Goal: Information Seeking & Learning: Learn about a topic

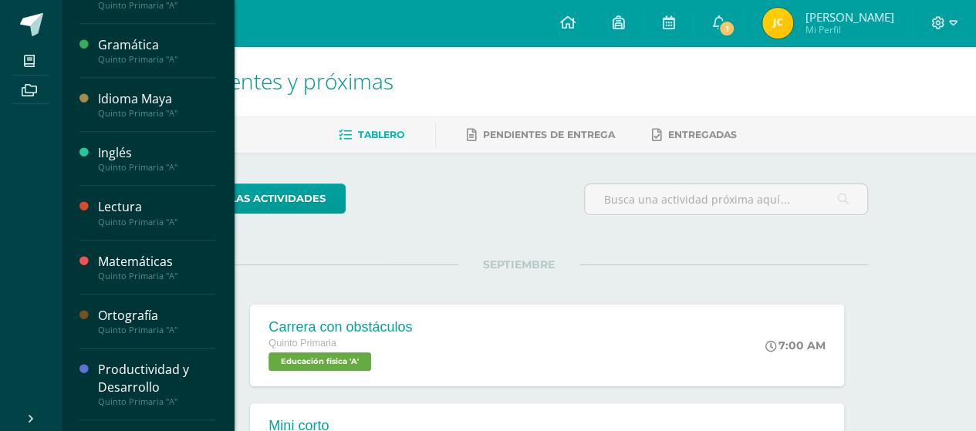
scroll to position [519, 0]
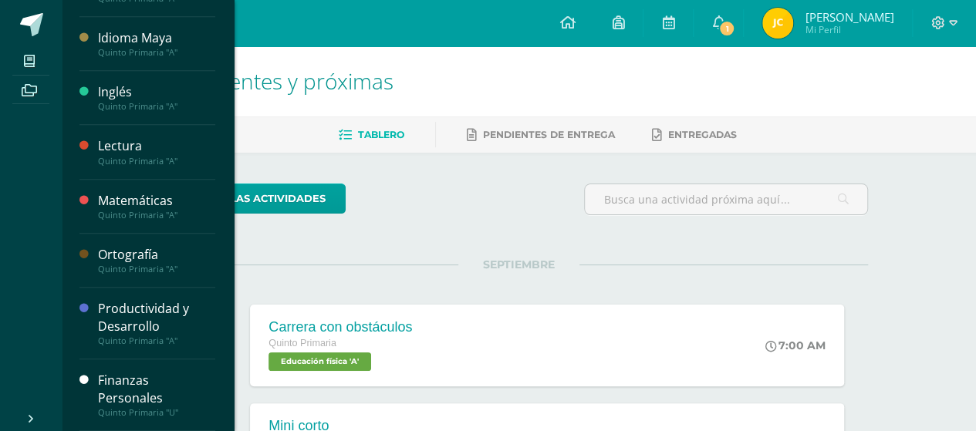
click at [104, 394] on div "Finanzas Personales" at bounding box center [156, 390] width 117 height 36
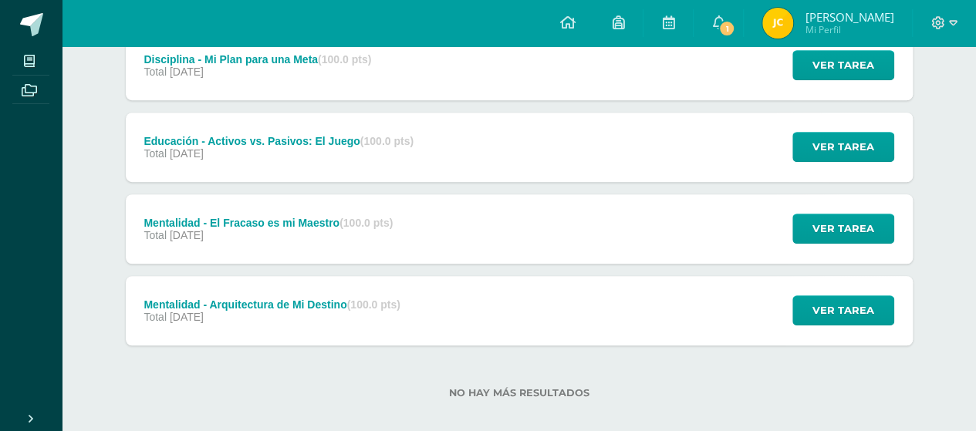
scroll to position [408, 0]
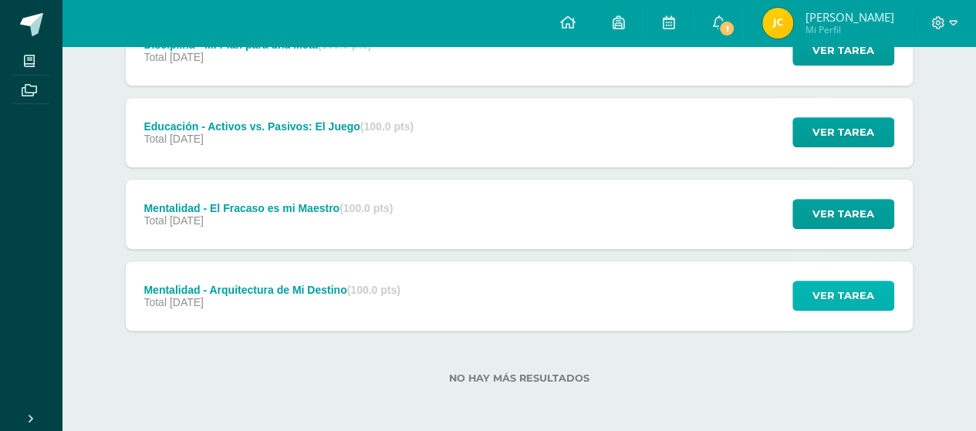
click at [836, 286] on span "Ver tarea" at bounding box center [844, 296] width 62 height 29
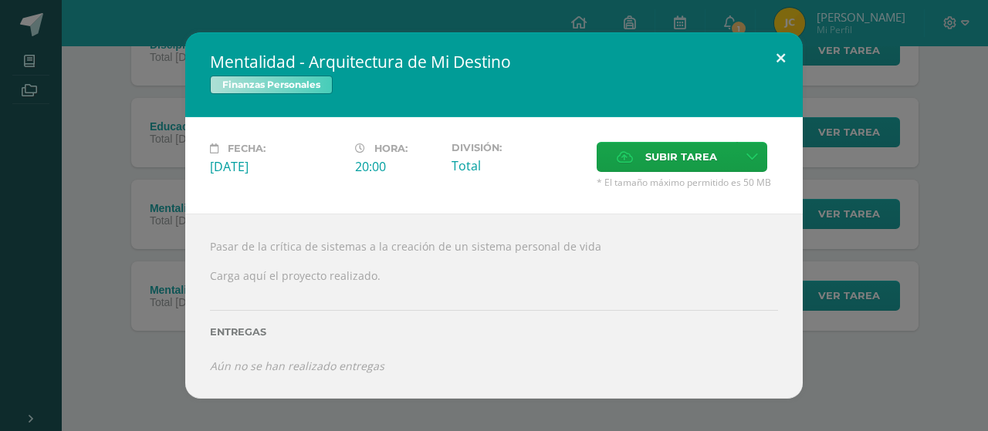
click at [772, 73] on button at bounding box center [781, 58] width 44 height 52
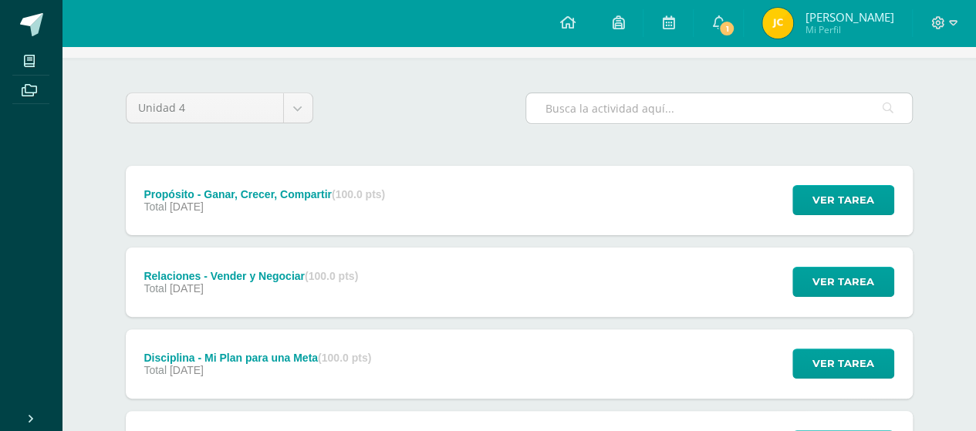
scroll to position [0, 0]
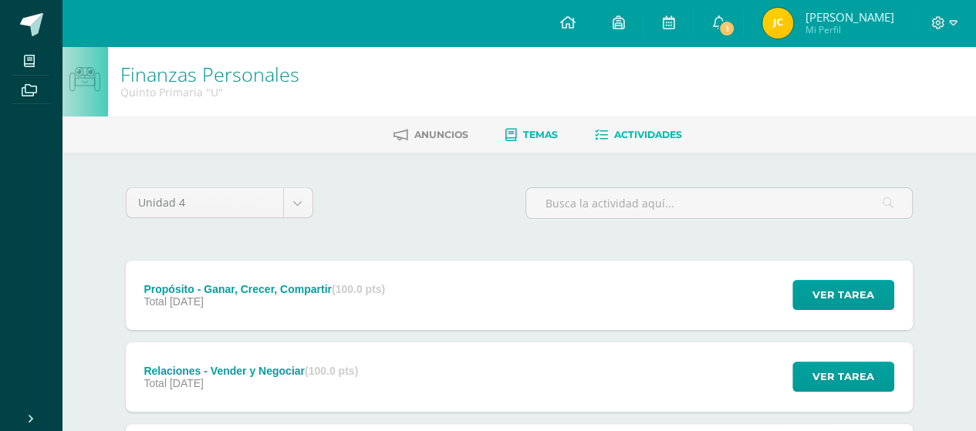
click at [519, 135] on link "Temas" at bounding box center [532, 135] width 52 height 25
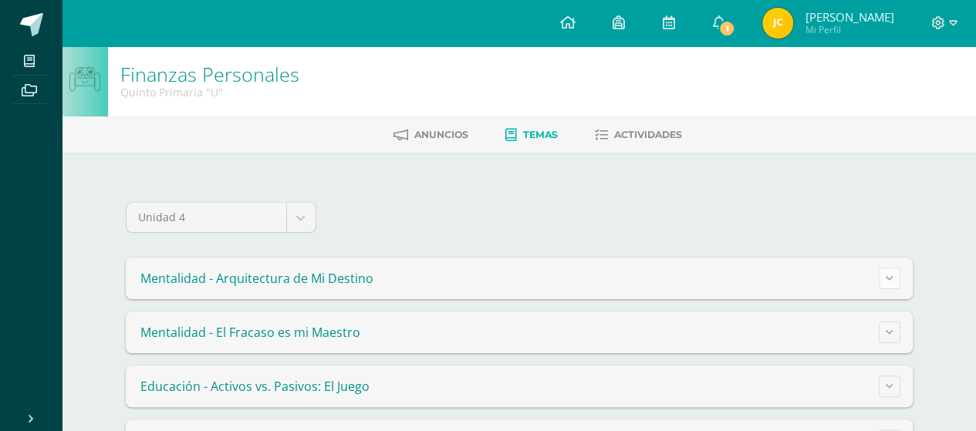
click at [897, 279] on button at bounding box center [890, 279] width 22 height 22
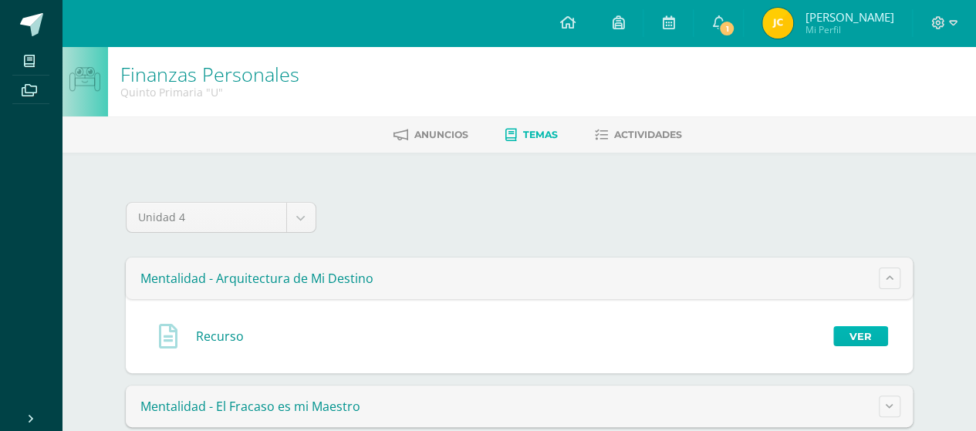
click at [851, 333] on link "Ver" at bounding box center [861, 336] width 55 height 20
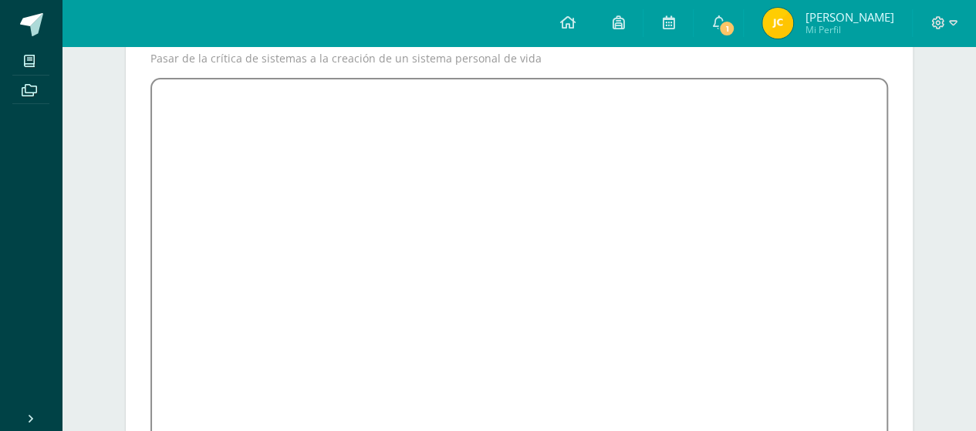
scroll to position [227, 0]
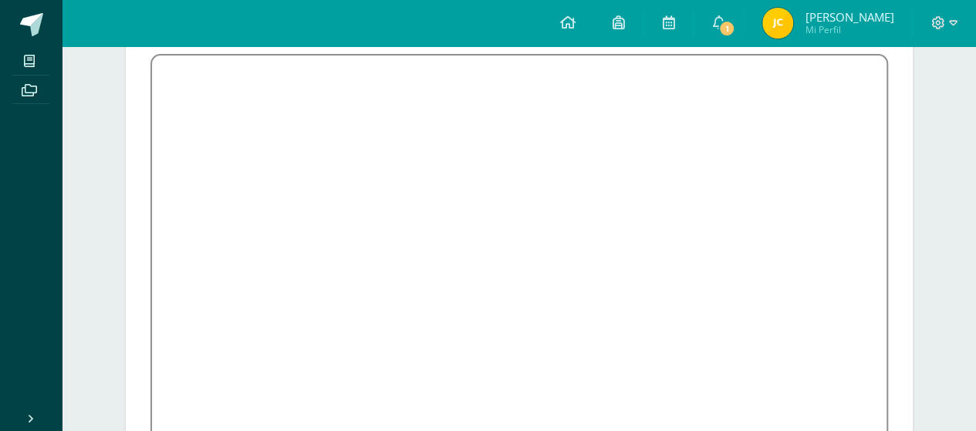
click at [743, 7] on link "1" at bounding box center [718, 23] width 49 height 46
click at [743, 10] on link "1" at bounding box center [718, 23] width 49 height 46
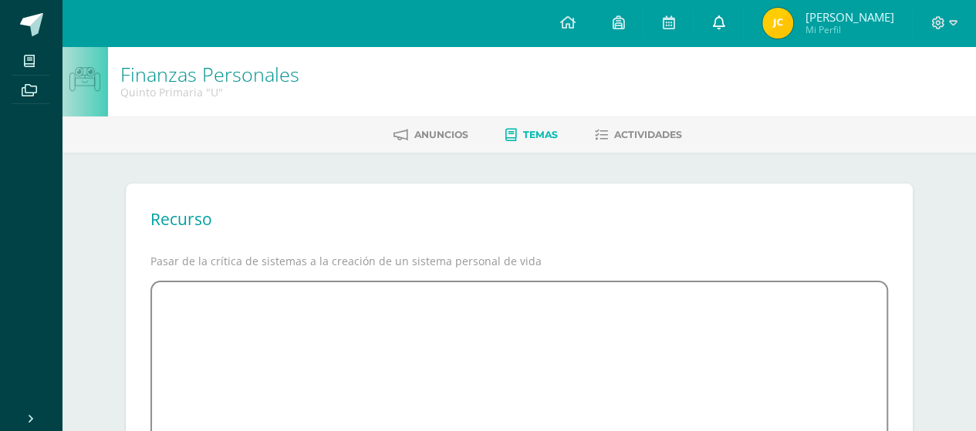
click at [743, 32] on link "0" at bounding box center [718, 23] width 49 height 46
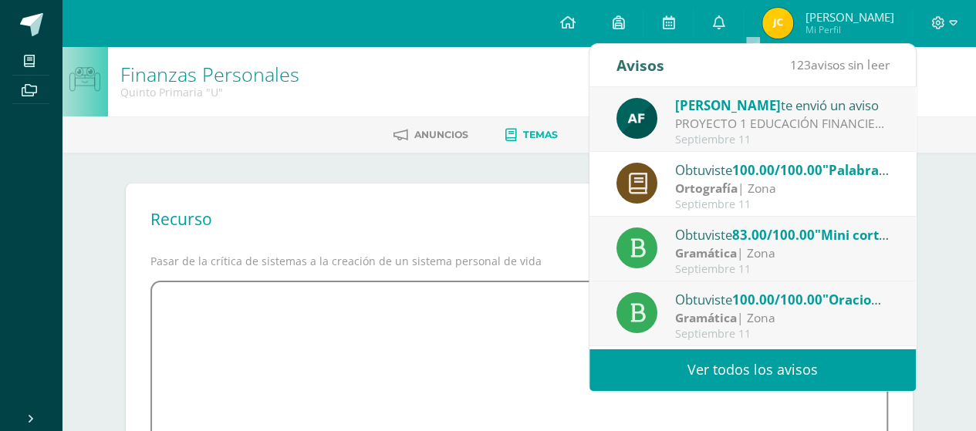
click at [763, 117] on div "PROYECTO 1 EDUCACIÓN FINANCIERA: Buenas tardes chicos, le comparto las instrucc…" at bounding box center [782, 124] width 215 height 18
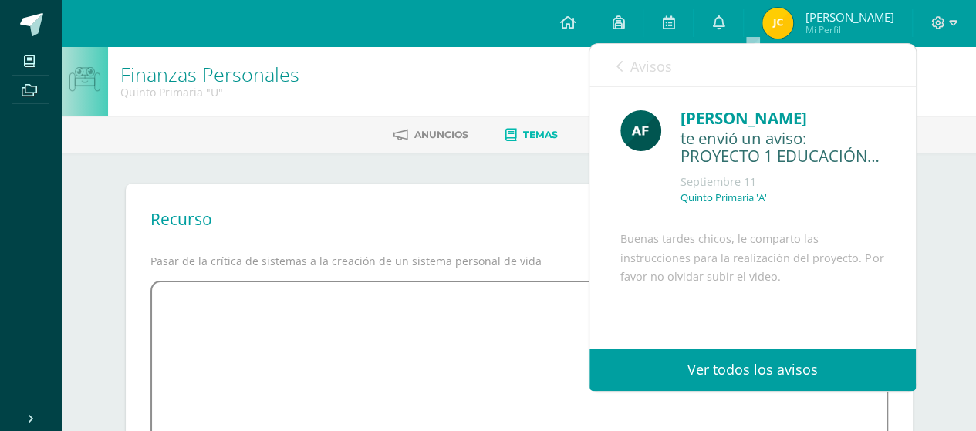
scroll to position [153, 0]
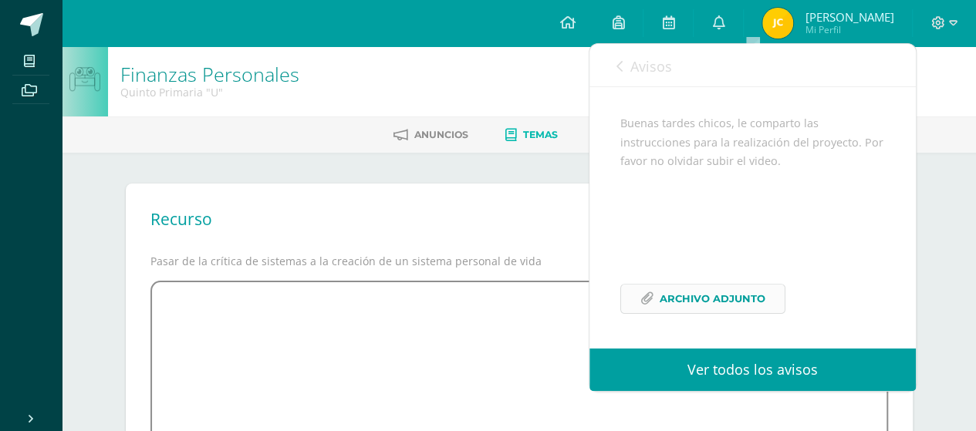
click at [696, 305] on span "Archivo Adjunto" at bounding box center [713, 299] width 106 height 29
click at [536, 224] on div "Recurso" at bounding box center [520, 225] width 738 height 34
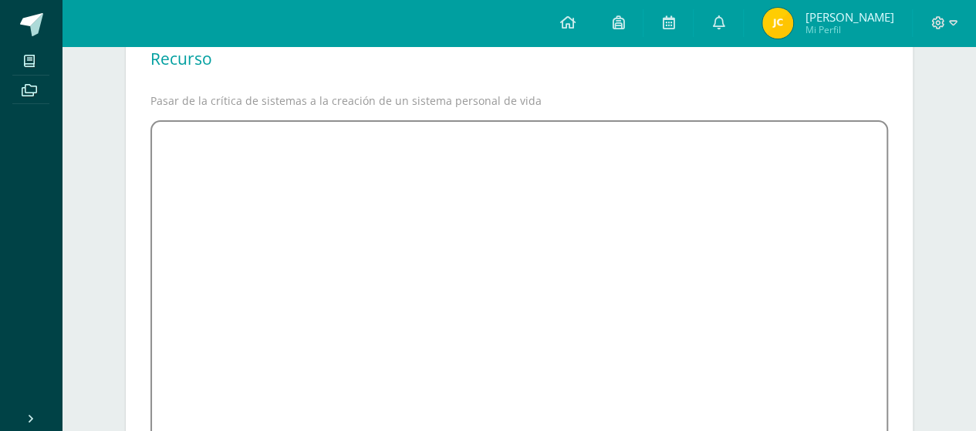
scroll to position [154, 0]
click at [904, 238] on div "Recurso Pasar de la crítica de sistemas a la creación de un sistema personal de…" at bounding box center [519, 328] width 787 height 599
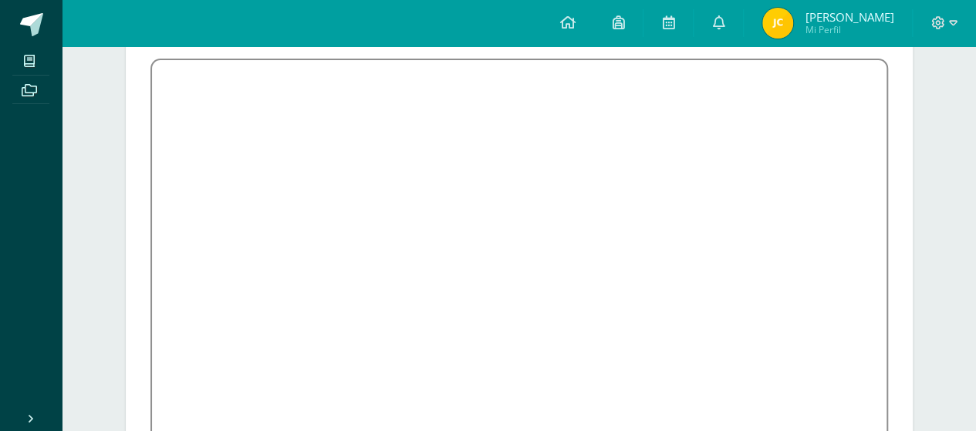
scroll to position [227, 0]
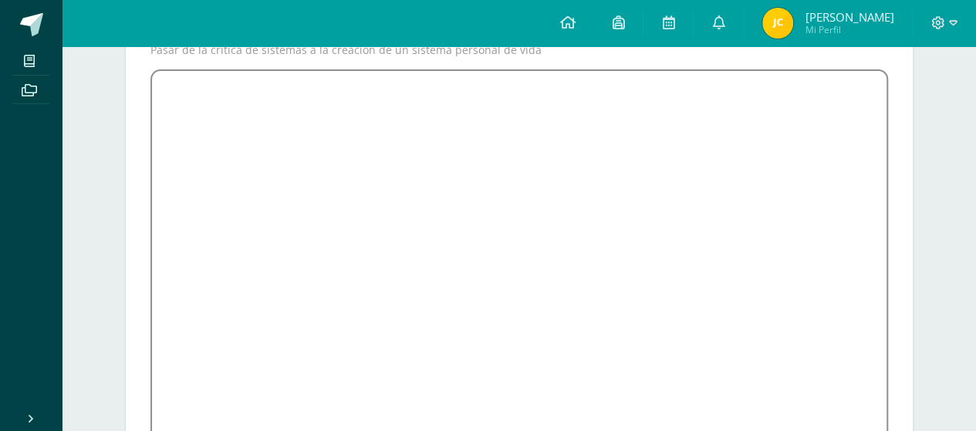
scroll to position [304, 0]
